Goal: Information Seeking & Learning: Learn about a topic

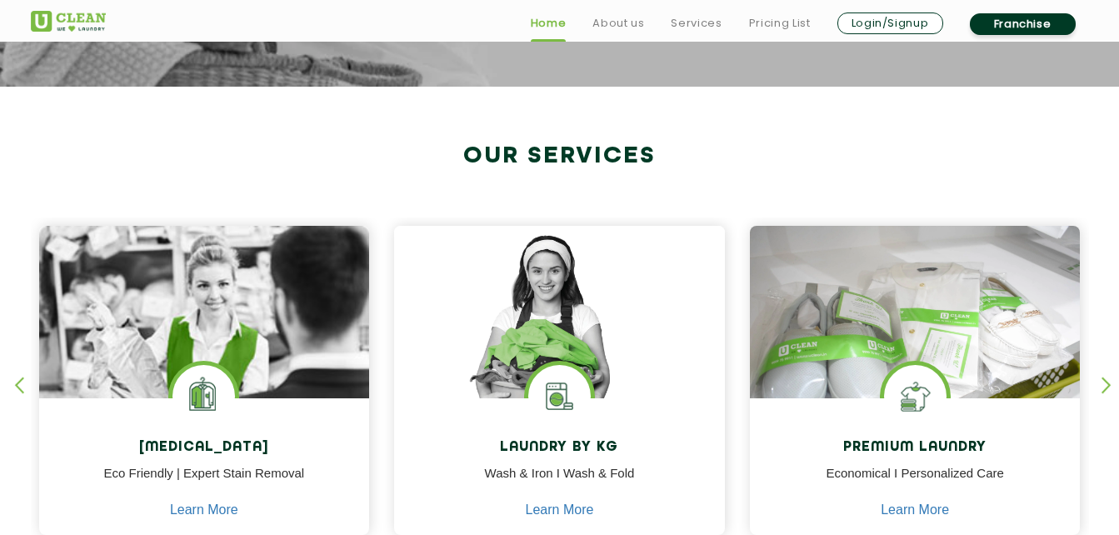
scroll to position [633, 0]
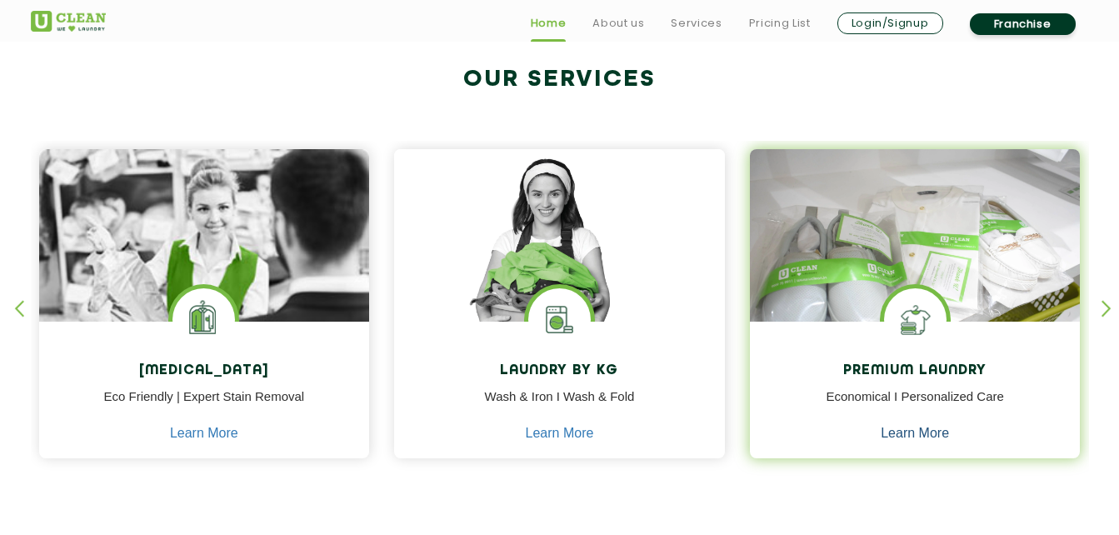
click at [907, 432] on link "Learn More" at bounding box center [915, 433] width 68 height 15
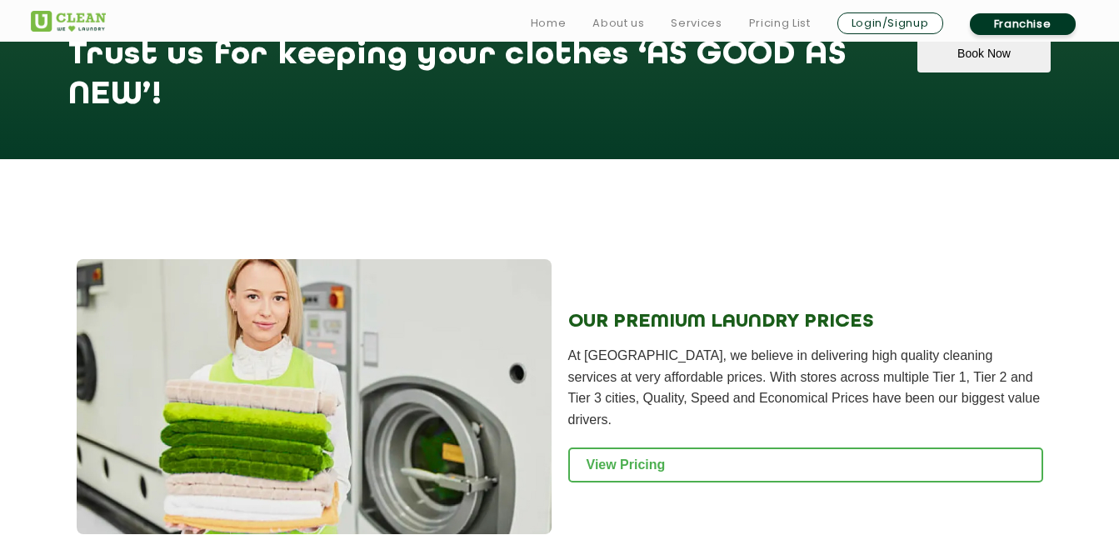
scroll to position [1593, 0]
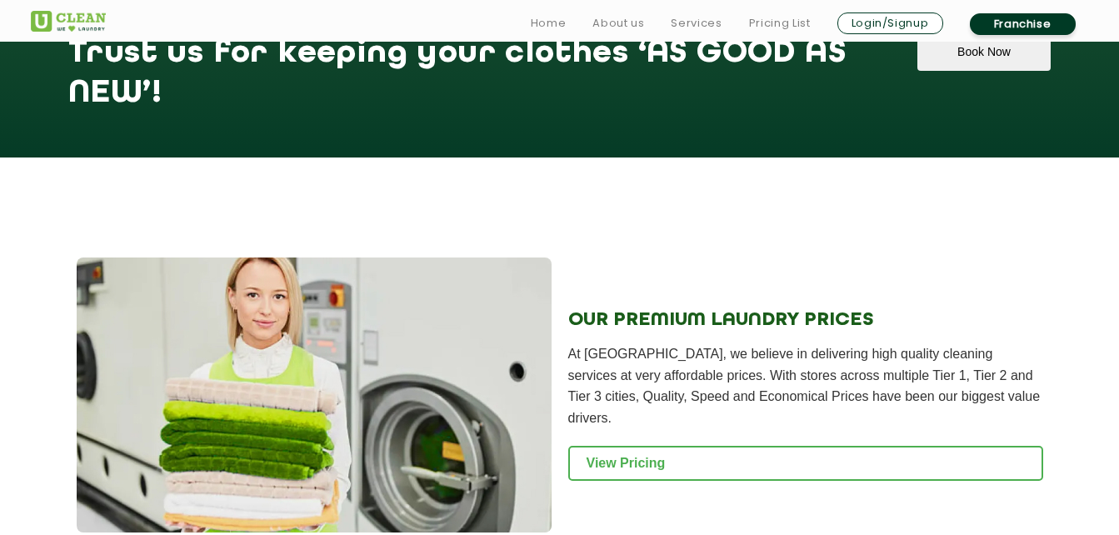
scroll to position [633, 0]
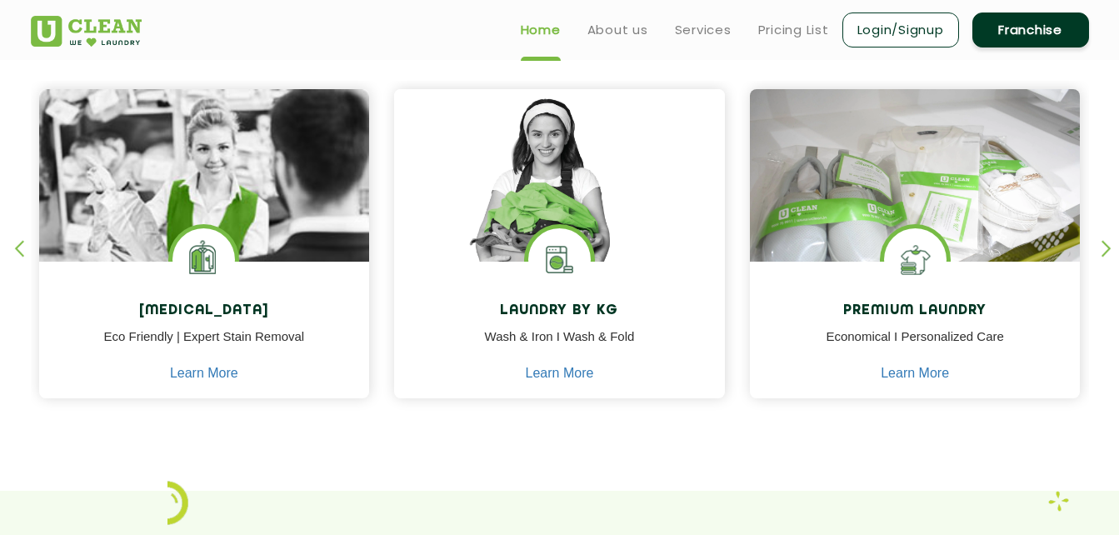
scroll to position [692, 0]
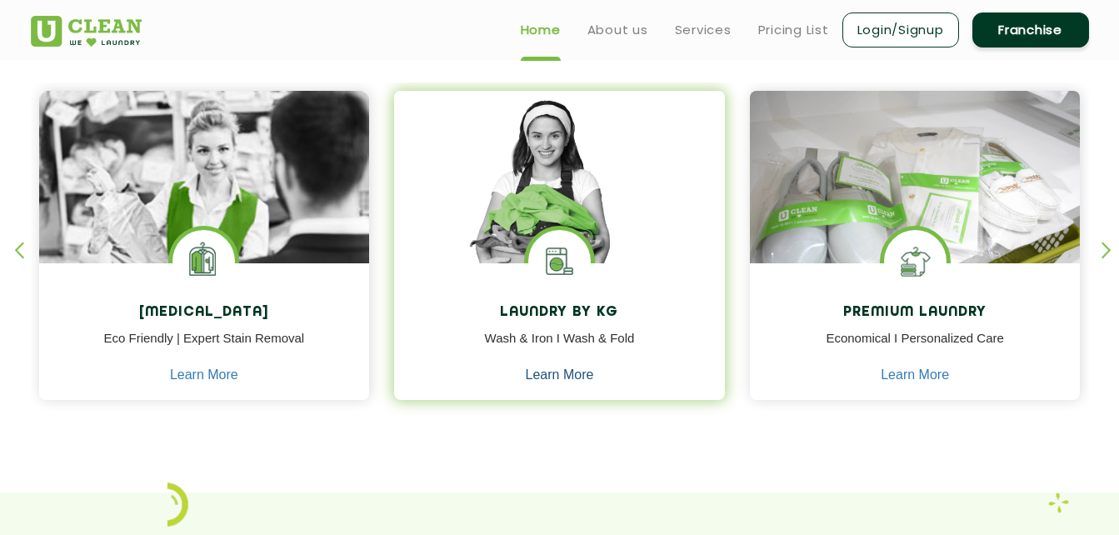
drag, startPoint x: 552, startPoint y: 352, endPoint x: 548, endPoint y: 380, distance: 28.6
click at [548, 380] on div "Laundry by Kg Wash & Iron I Wash & Fold Learn More" at bounding box center [559, 333] width 331 height 141
click at [548, 380] on link "Learn More" at bounding box center [560, 374] width 68 height 15
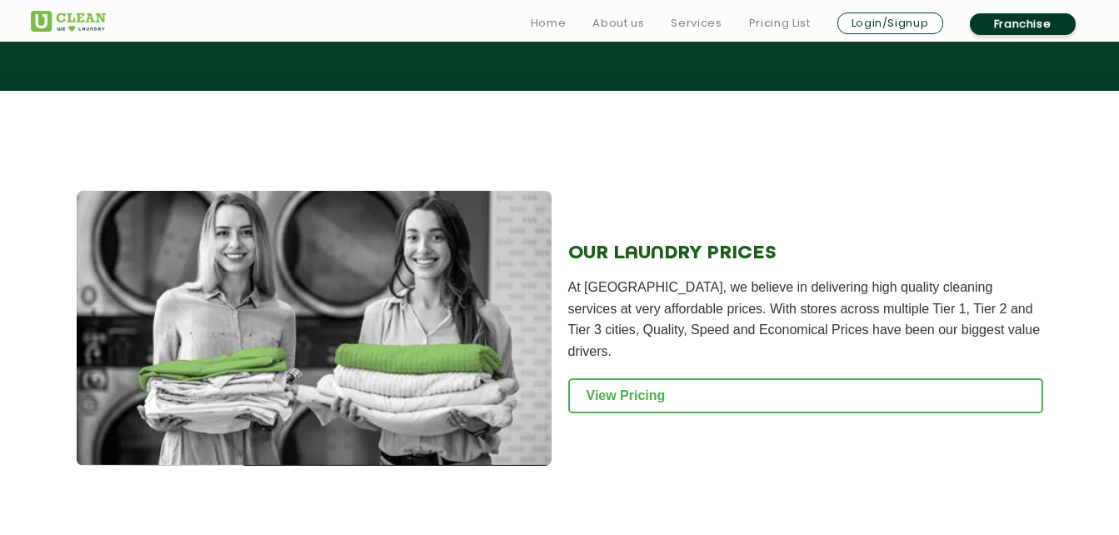
scroll to position [2127, 0]
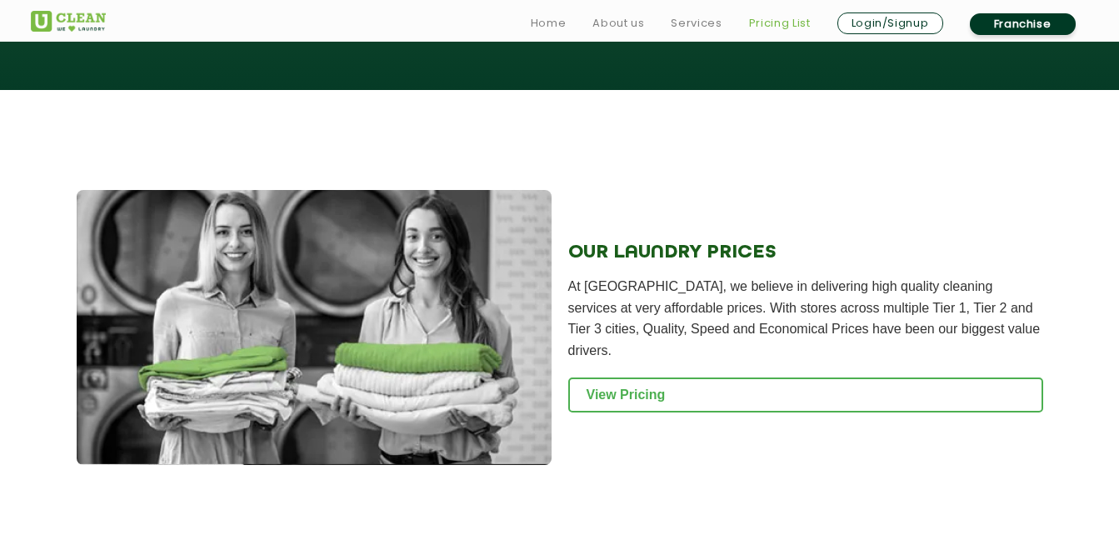
click at [781, 21] on link "Pricing List" at bounding box center [780, 23] width 62 height 20
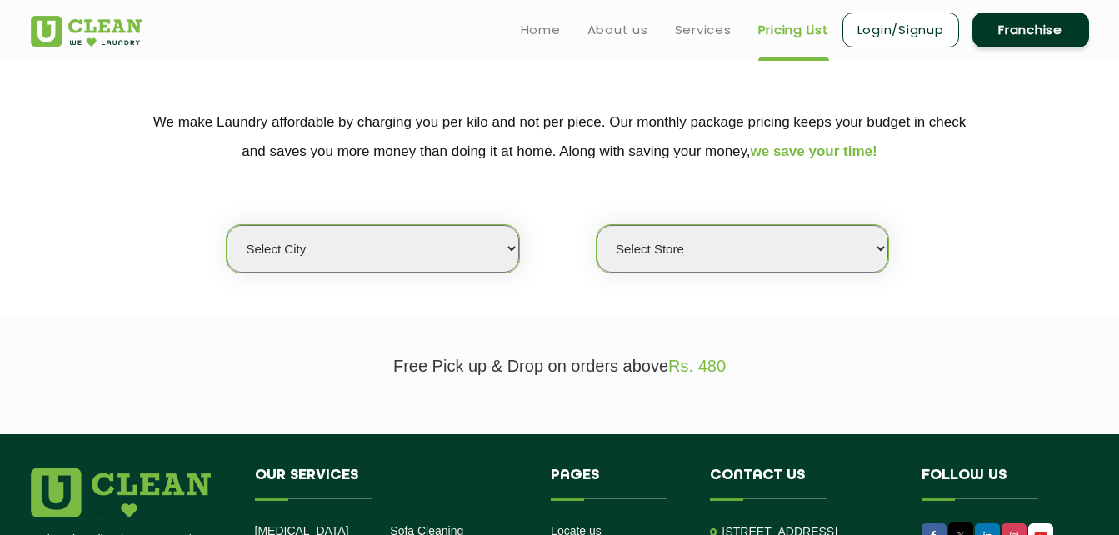
scroll to position [297, 0]
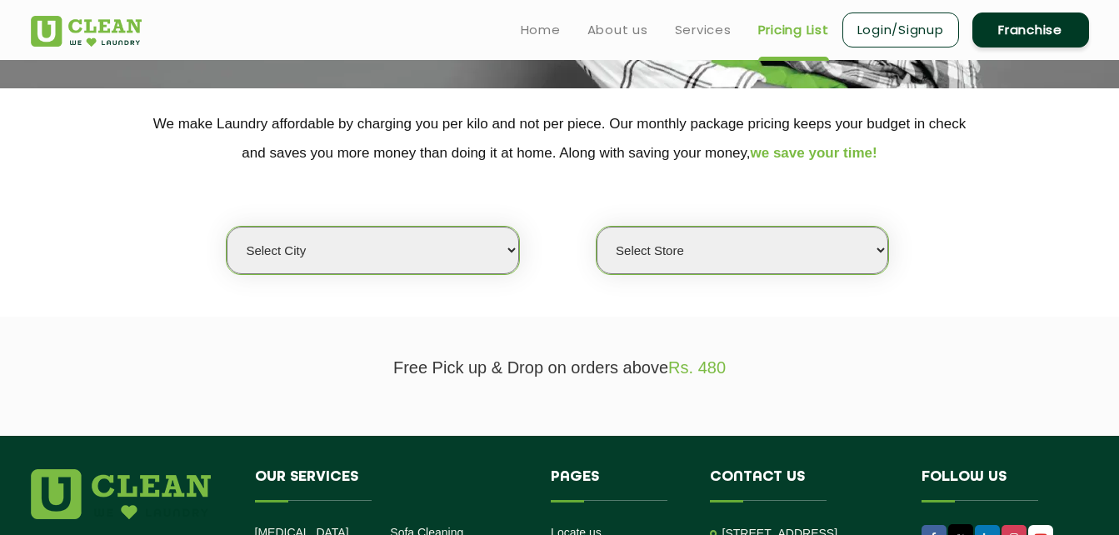
click at [476, 262] on select "Select city Aalo Agartala Agra Ahmedabad Akola Aligarh Alwar - UClean Select Am…" at bounding box center [373, 250] width 292 height 47
select select "18"
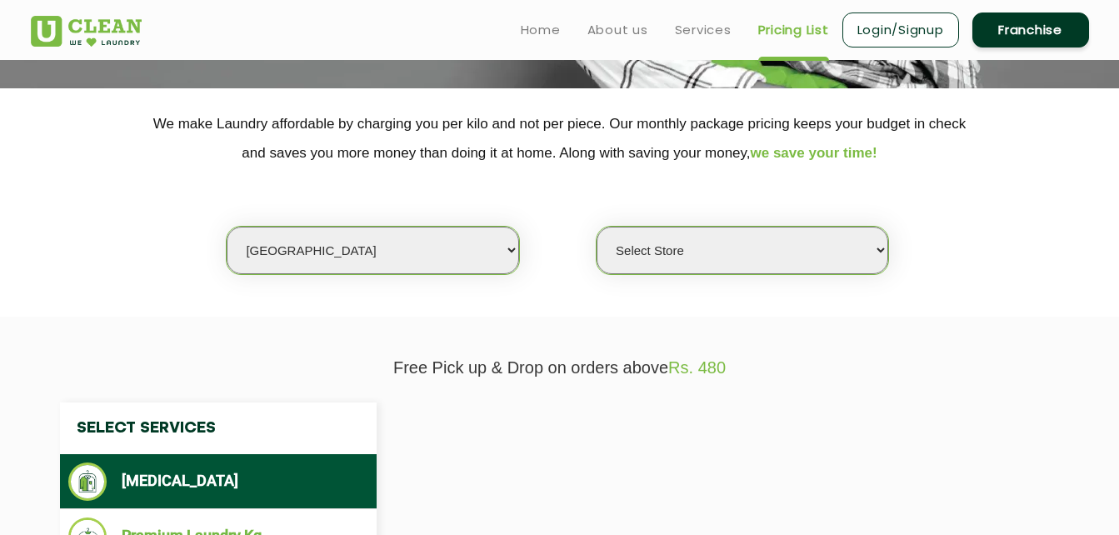
click at [657, 279] on section "We make Laundry affordable by charging you per kilo and not per piece. Our mont…" at bounding box center [559, 202] width 1119 height 228
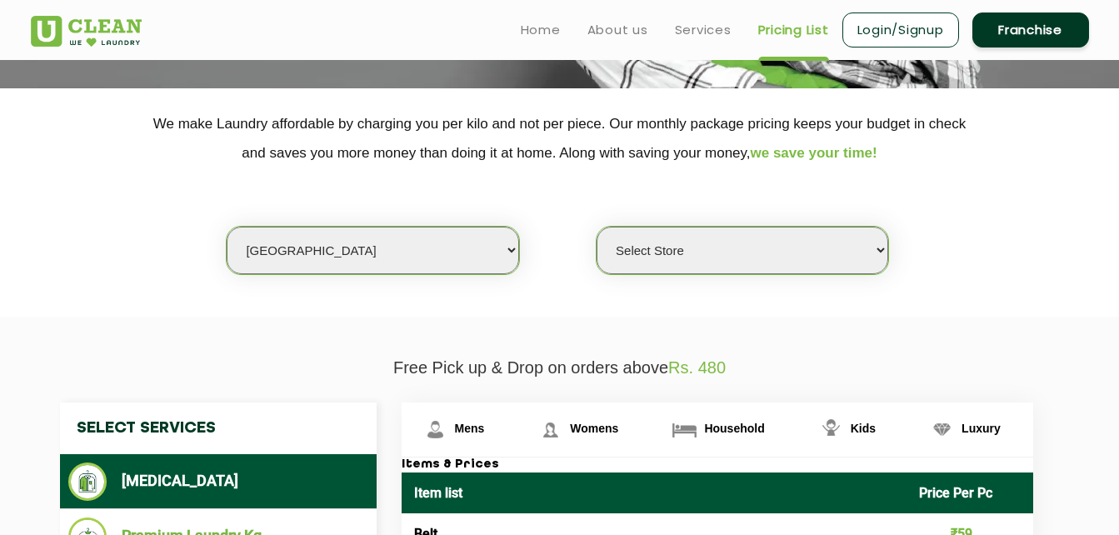
click at [692, 253] on select "Select Store UClean Indirapuram UClean Crossing Republic UClean Raj Nagar Ghazi…" at bounding box center [743, 250] width 292 height 47
select select "213"
click at [597, 227] on select "Select Store UClean Indirapuram UClean Crossing Republic UClean Raj Nagar Ghazi…" at bounding box center [743, 250] width 292 height 47
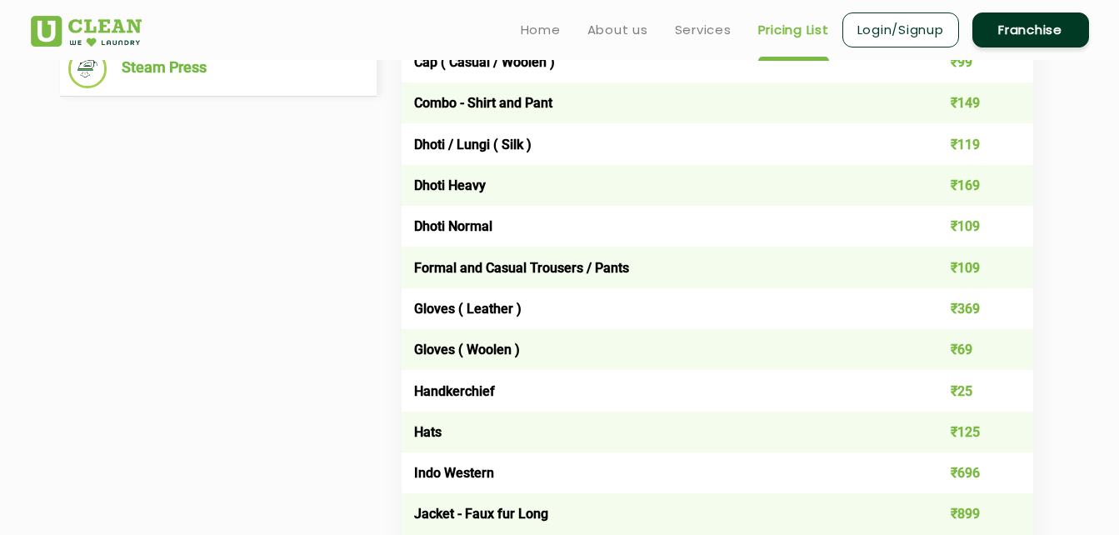
scroll to position [0, 0]
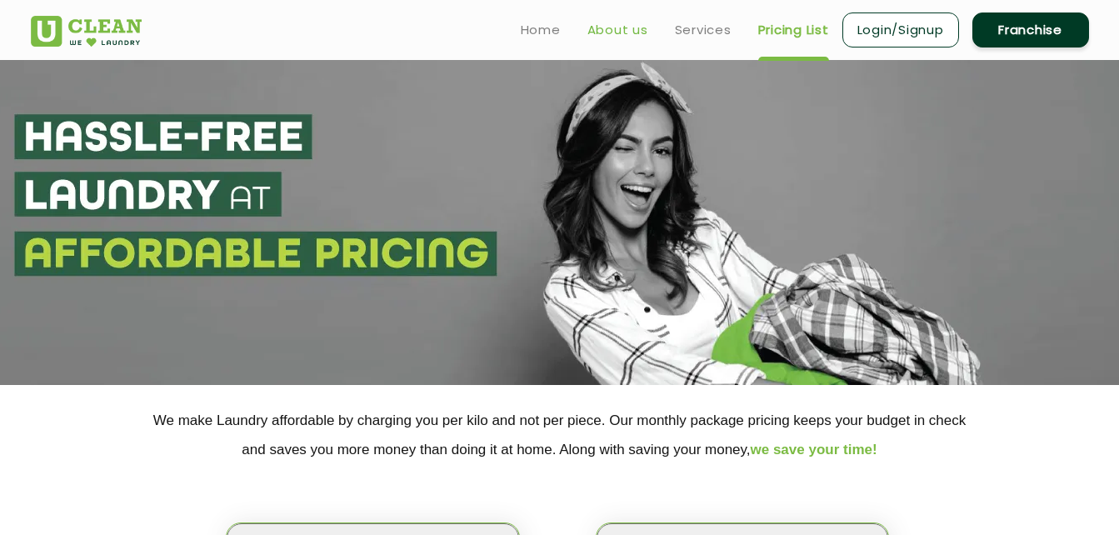
click at [605, 25] on link "About us" at bounding box center [617, 30] width 61 height 20
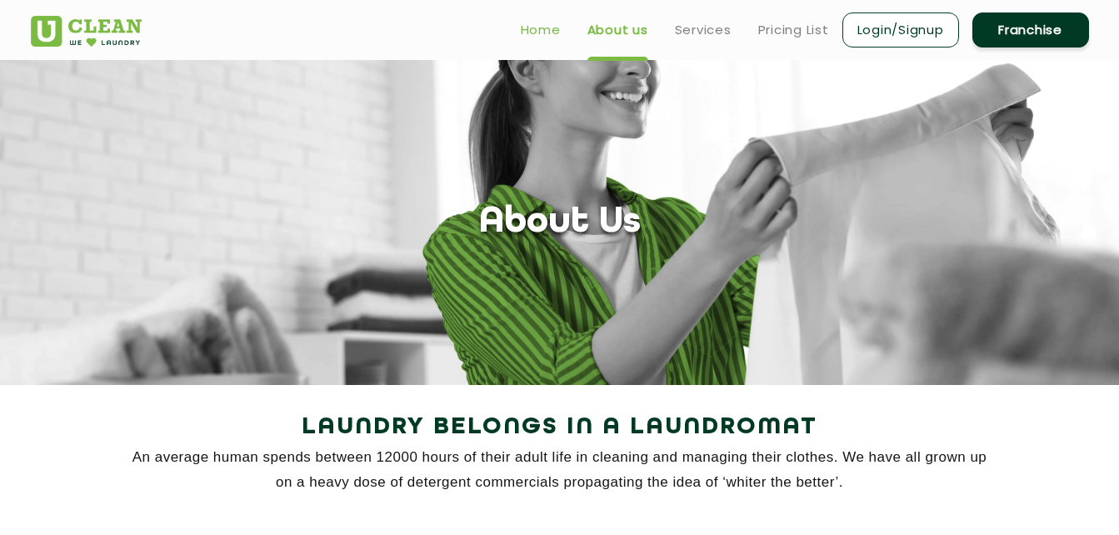
drag, startPoint x: 741, startPoint y: 178, endPoint x: 545, endPoint y: 35, distance: 242.7
click at [545, 35] on link "Home" at bounding box center [541, 30] width 40 height 20
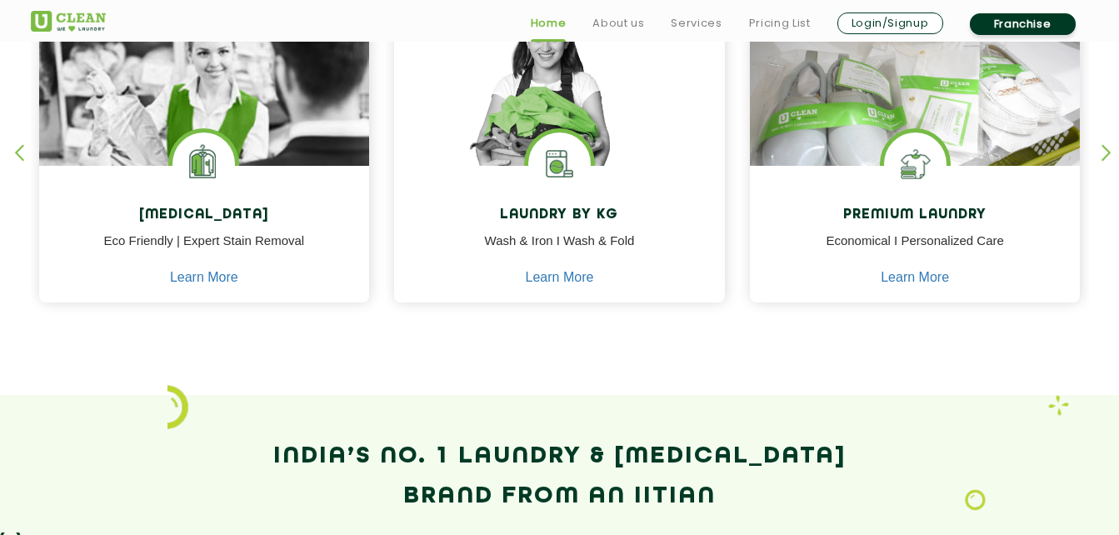
scroll to position [790, 0]
